Goal: Information Seeking & Learning: Find contact information

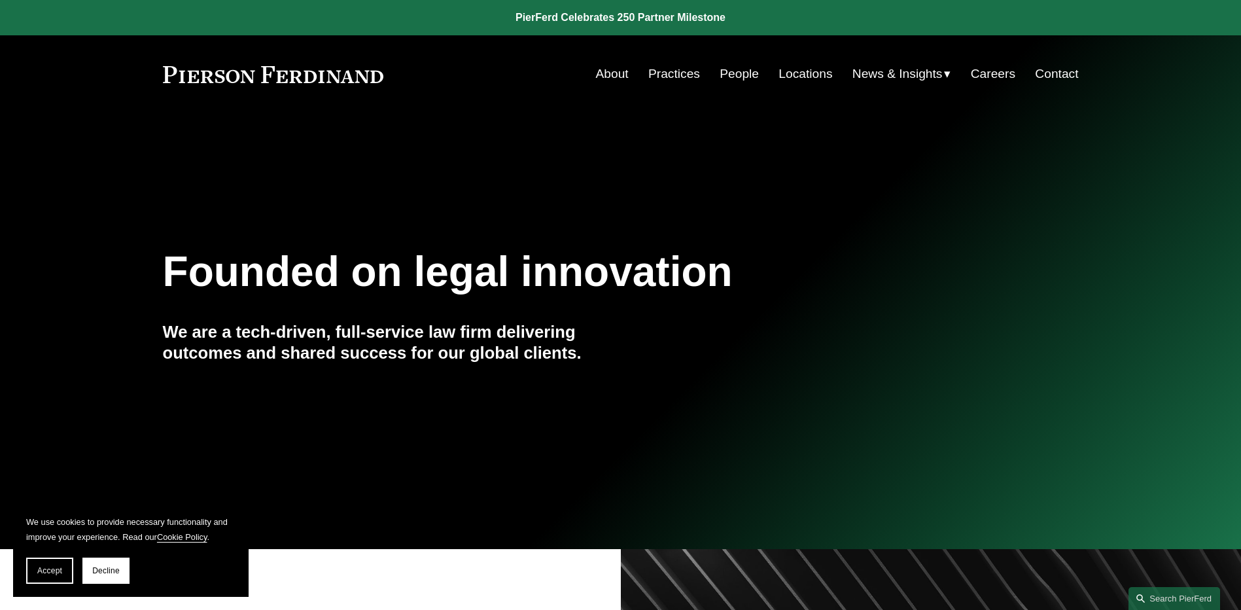
click at [727, 72] on link "People" at bounding box center [739, 74] width 39 height 25
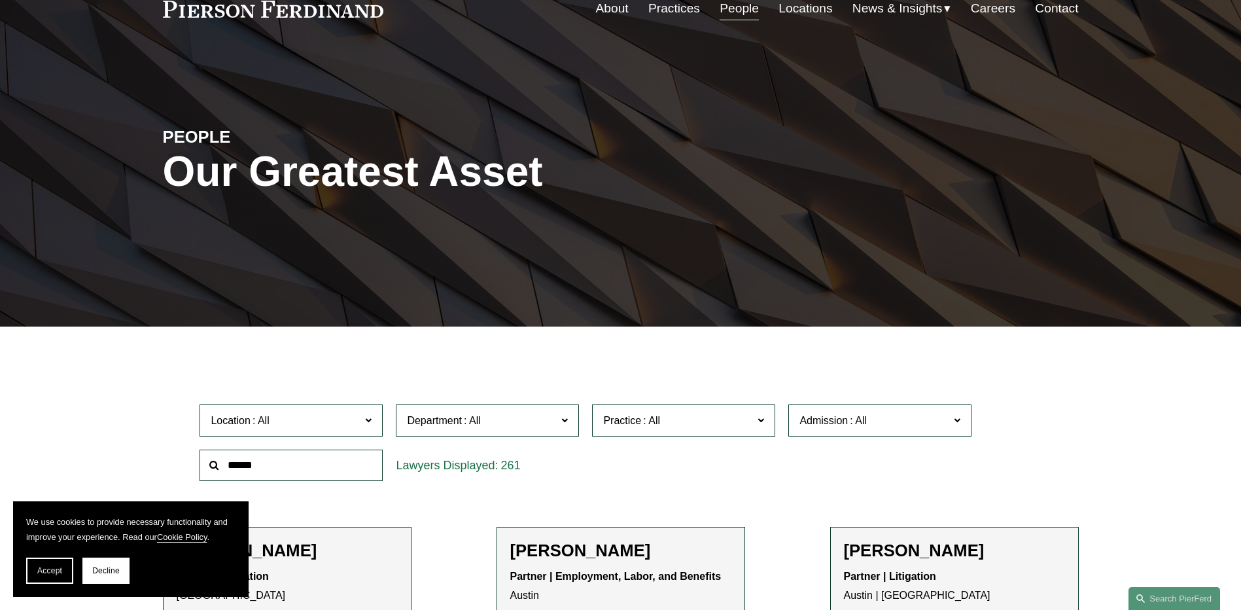
scroll to position [262, 0]
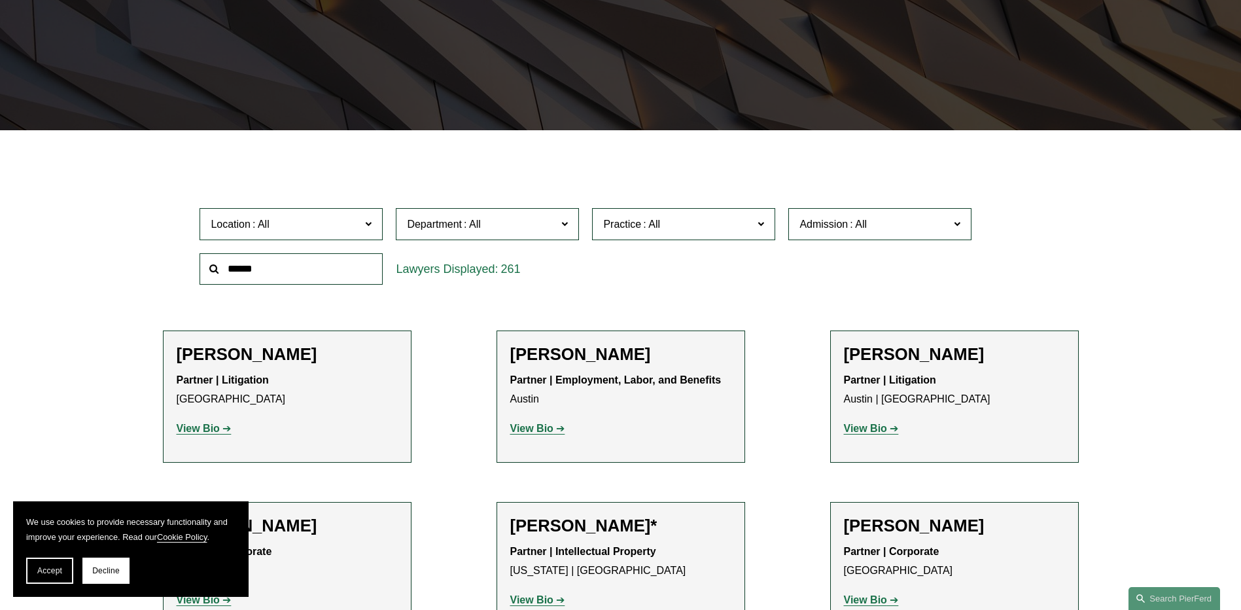
click at [721, 224] on span "Practice" at bounding box center [678, 224] width 150 height 18
click at [555, 226] on span "Department" at bounding box center [482, 224] width 150 height 18
click at [0, 0] on link "Employment, Labor, and Benefits" at bounding box center [0, 0] width 0 height 0
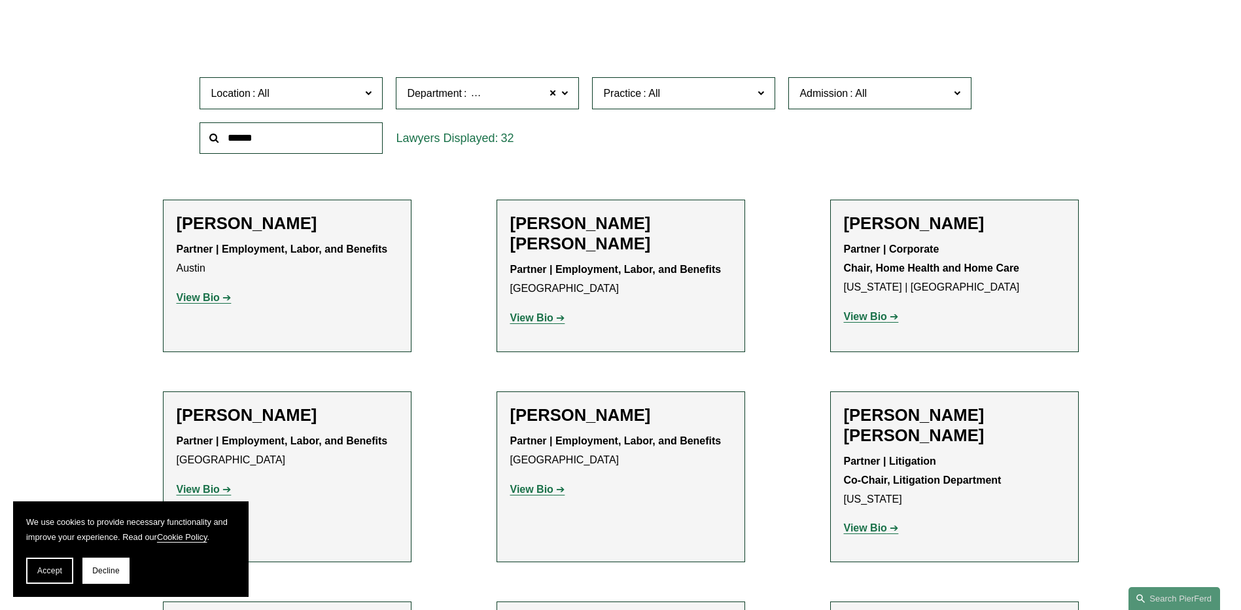
scroll to position [262, 0]
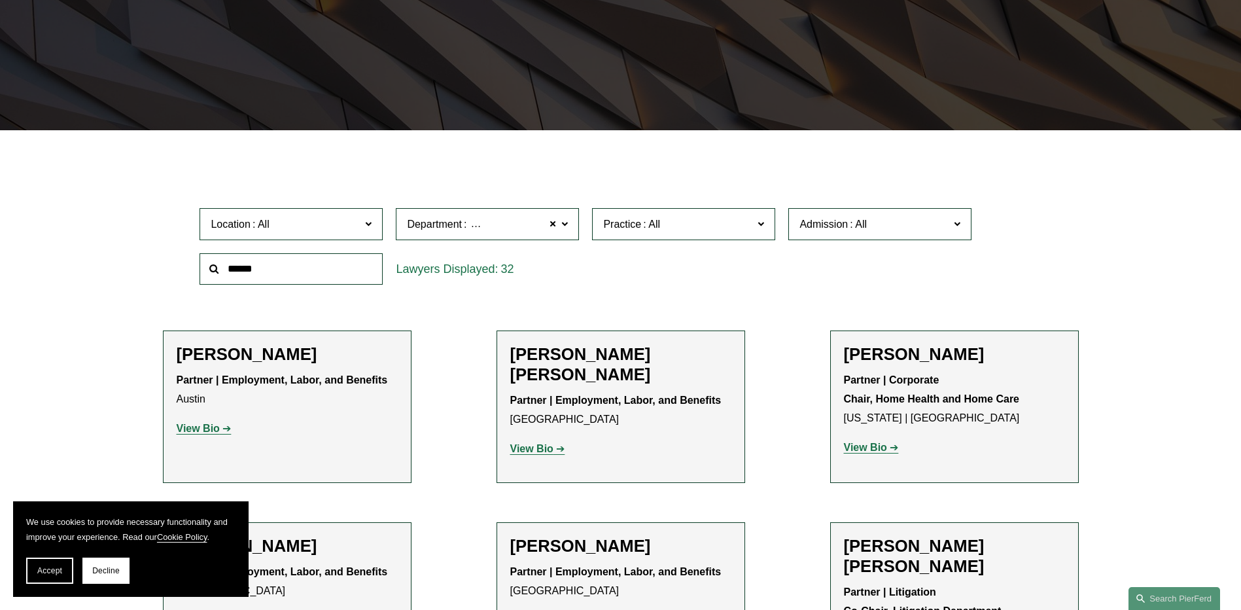
click at [317, 227] on span "Location" at bounding box center [286, 224] width 150 height 18
click at [0, 0] on link "[GEOGRAPHIC_DATA]" at bounding box center [0, 0] width 0 height 0
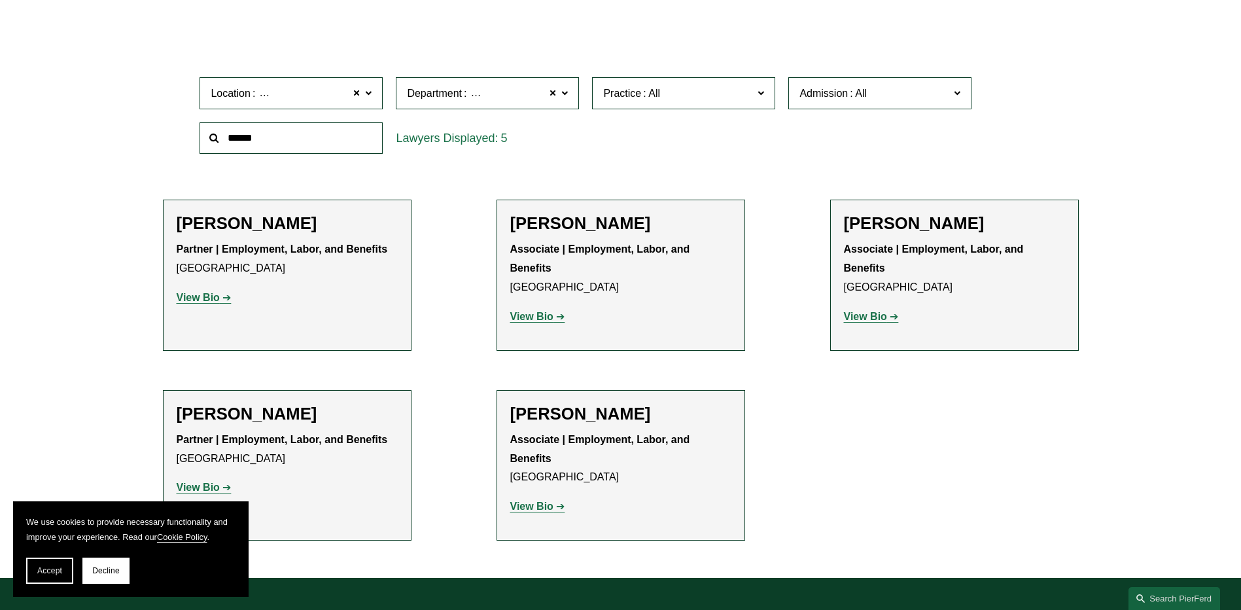
scroll to position [523, 0]
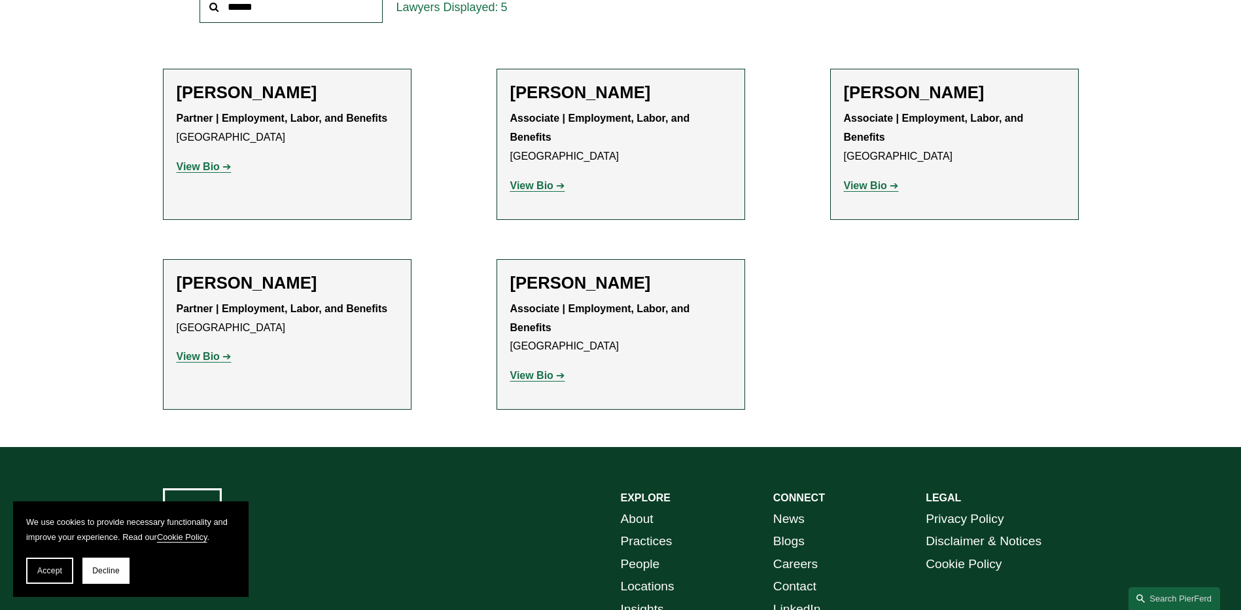
click at [207, 359] on strong "View Bio" at bounding box center [198, 356] width 43 height 11
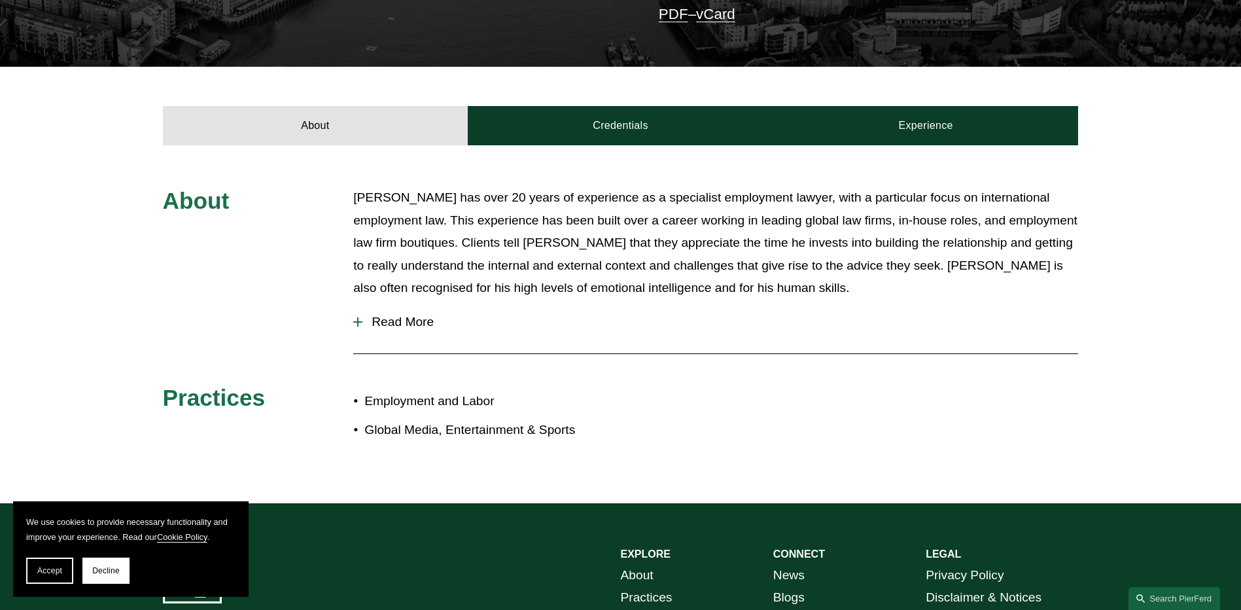
scroll to position [327, 0]
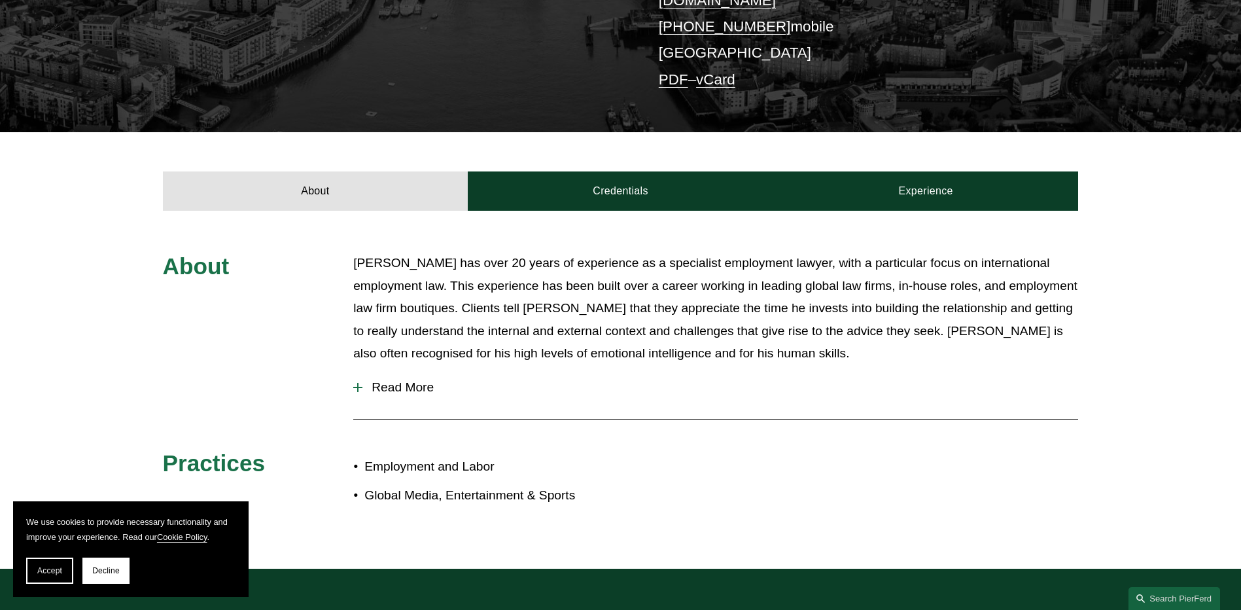
click at [411, 380] on span "Read More" at bounding box center [720, 387] width 716 height 14
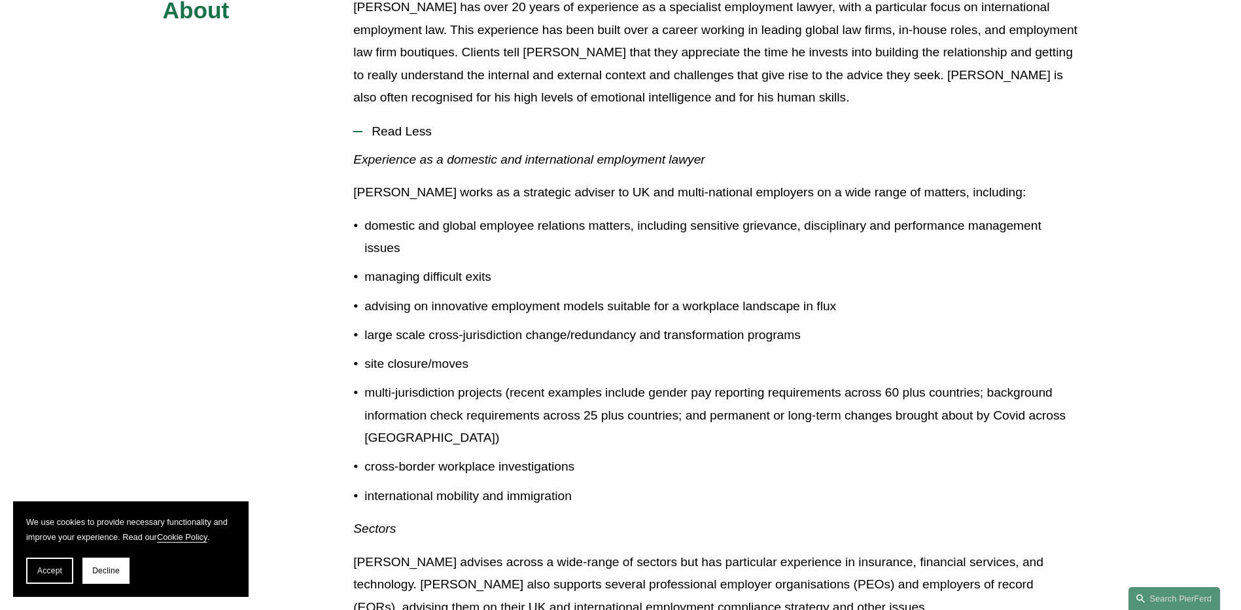
scroll to position [387, 0]
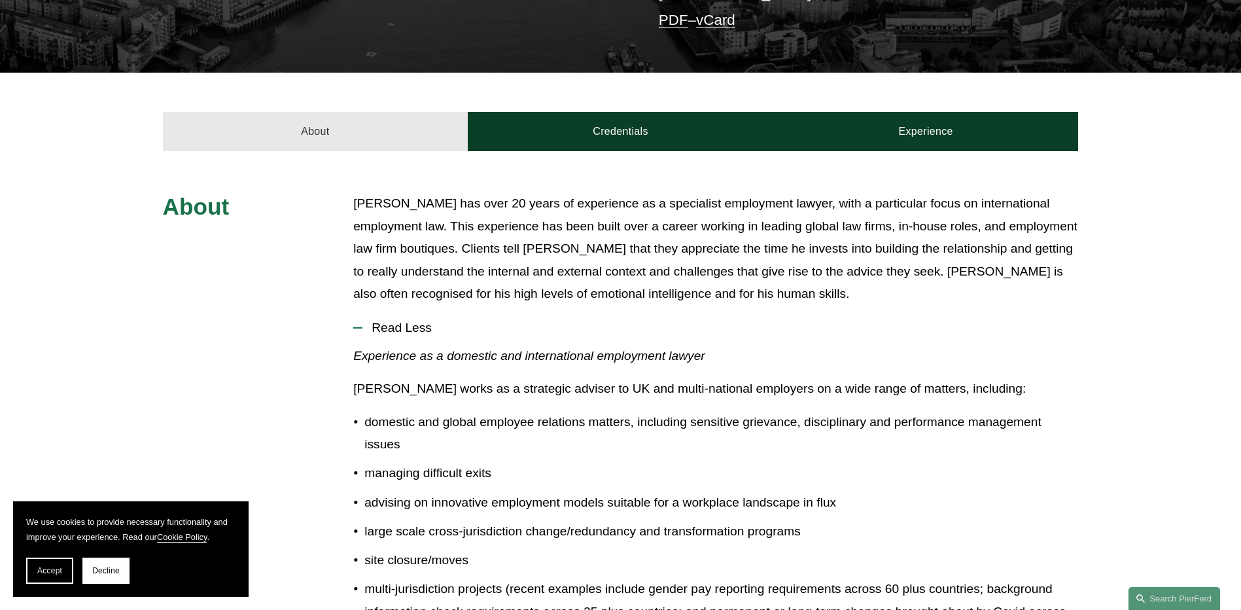
drag, startPoint x: 684, startPoint y: 430, endPoint x: 376, endPoint y: 115, distance: 440.9
click at [376, 115] on link "About" at bounding box center [316, 131] width 306 height 39
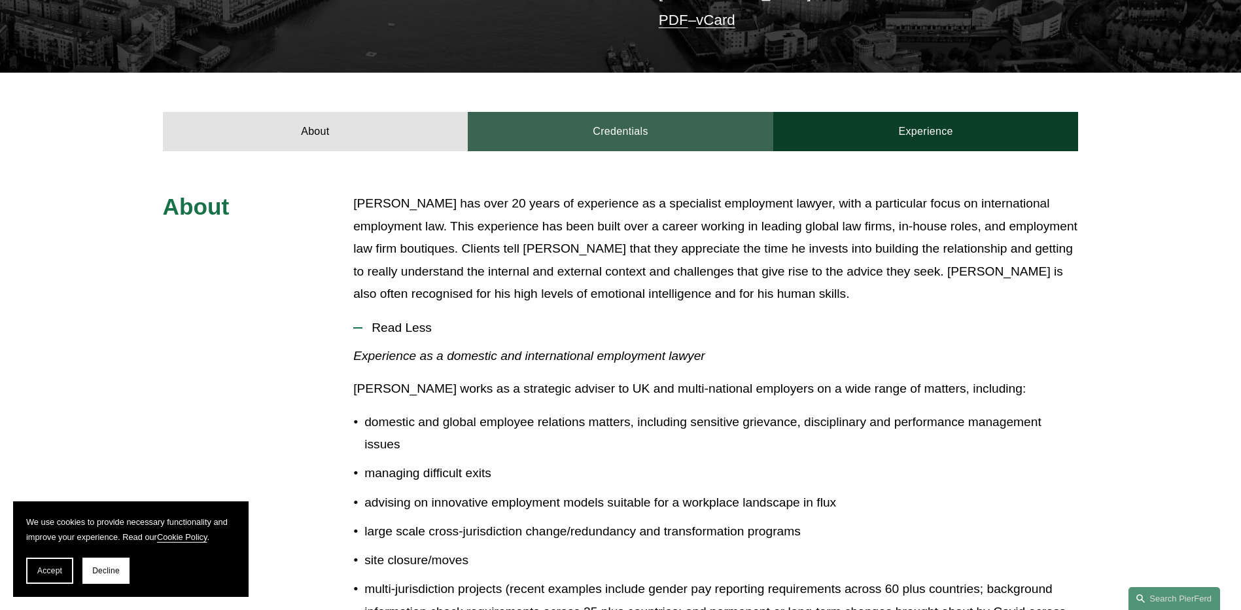
click at [607, 132] on link "Credentials" at bounding box center [621, 131] width 306 height 39
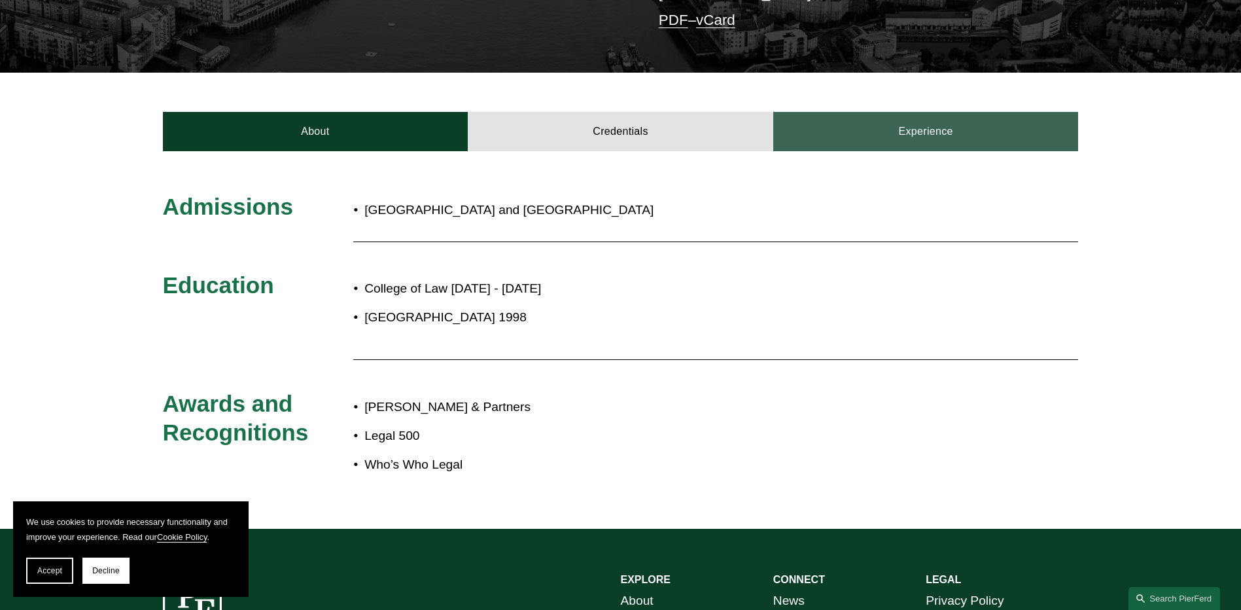
click at [906, 129] on link "Experience" at bounding box center [926, 131] width 306 height 39
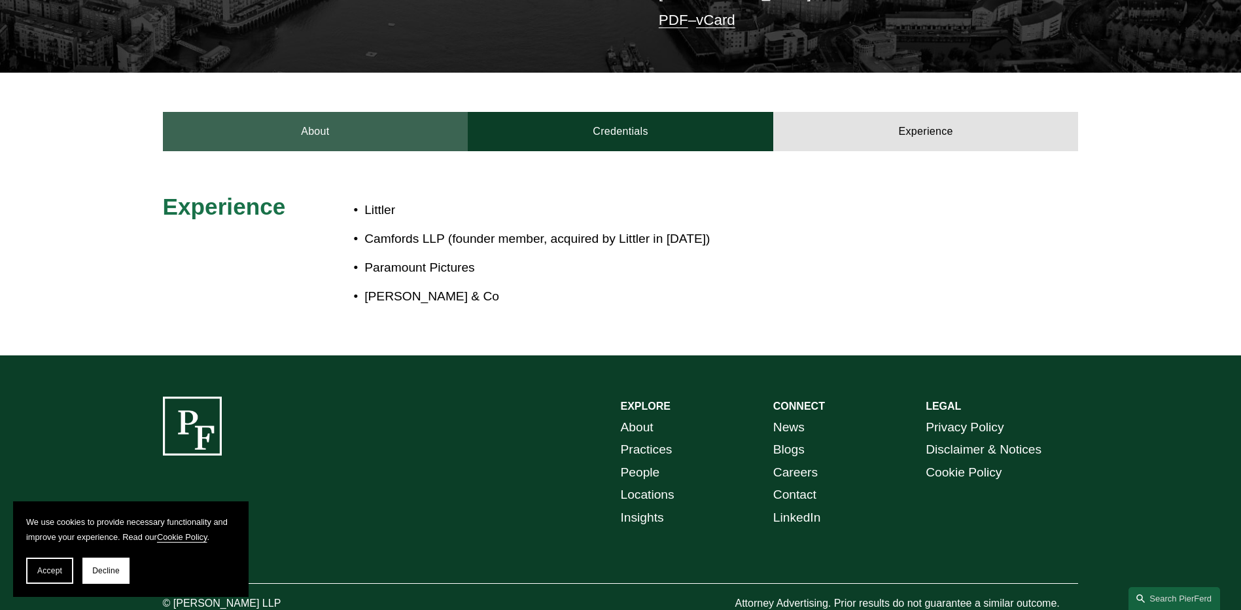
click at [288, 123] on link "About" at bounding box center [316, 131] width 306 height 39
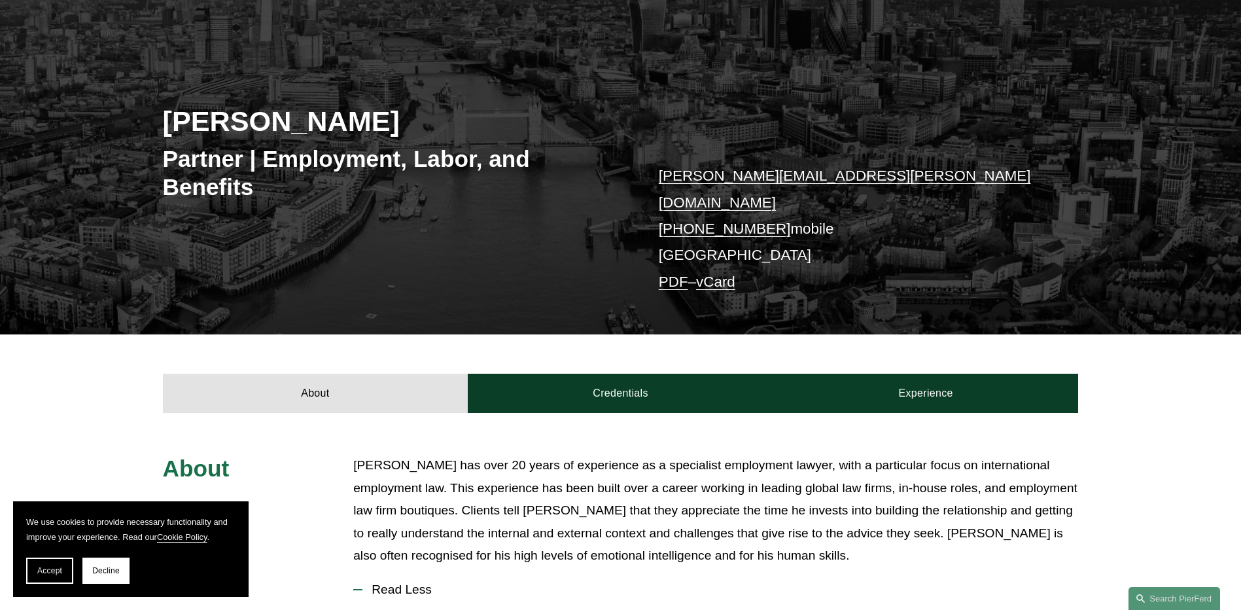
scroll to position [0, 0]
